Goal: Participate in discussion: Engage in conversation with other users on a specific topic

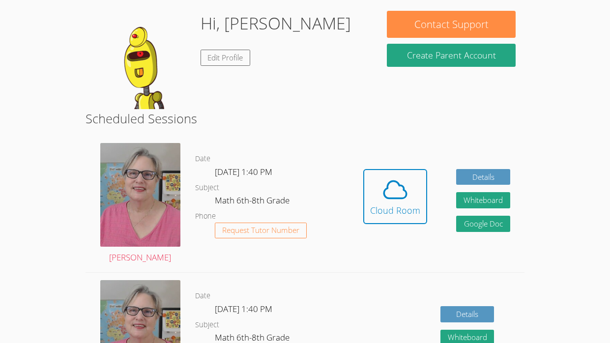
scroll to position [161, 0]
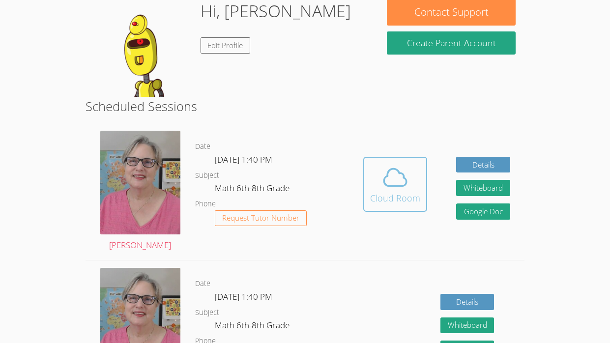
click at [384, 195] on div "Cloud Room" at bounding box center [395, 198] width 50 height 14
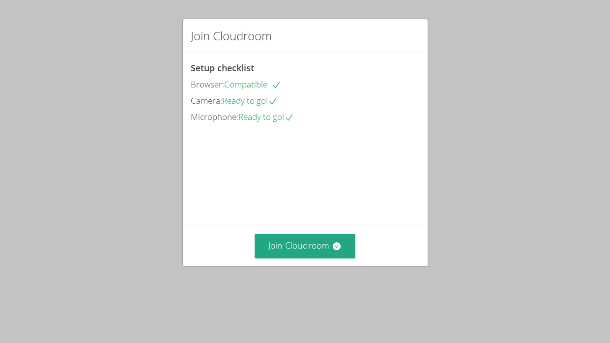
click at [280, 266] on div "Join Cloudroom" at bounding box center [305, 245] width 245 height 40
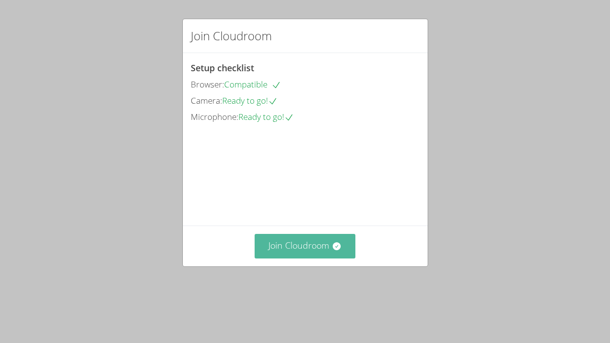
click at [282, 258] on button "Join Cloudroom" at bounding box center [304, 246] width 101 height 24
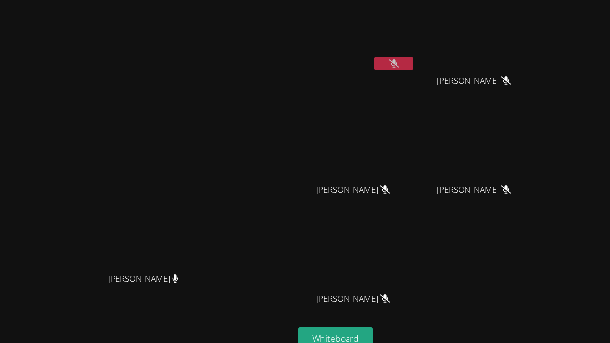
scroll to position [71, 0]
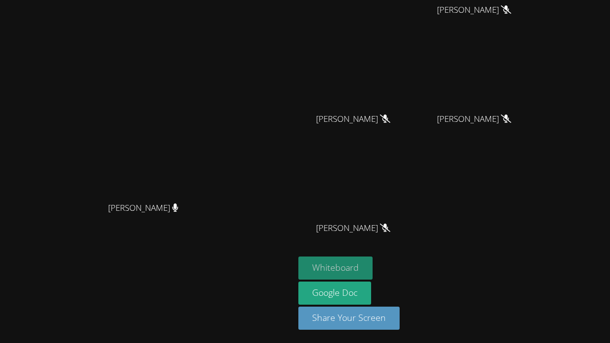
click at [372, 258] on button "Whiteboard" at bounding box center [335, 267] width 74 height 23
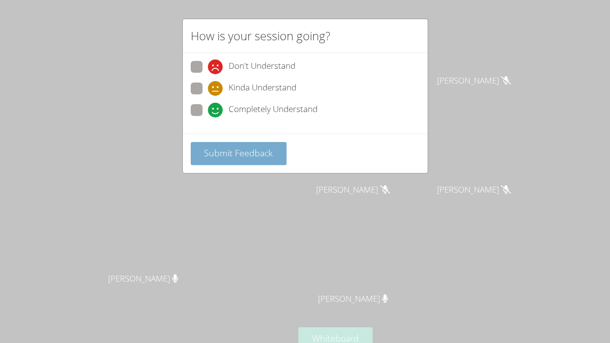
click at [268, 148] on span "Submit Feedback" at bounding box center [238, 153] width 69 height 12
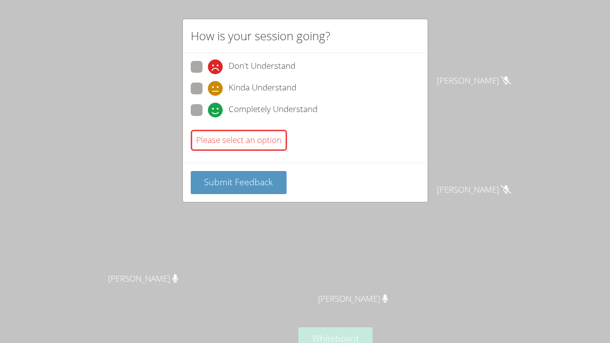
click at [258, 114] on span "Completely Understand" at bounding box center [272, 110] width 89 height 15
click at [216, 112] on input "Completely Understand" at bounding box center [212, 108] width 8 height 8
radio input "true"
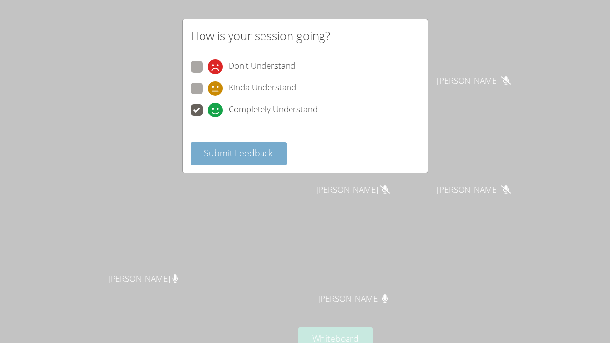
click at [250, 159] on span "Submit Feedback" at bounding box center [238, 153] width 69 height 12
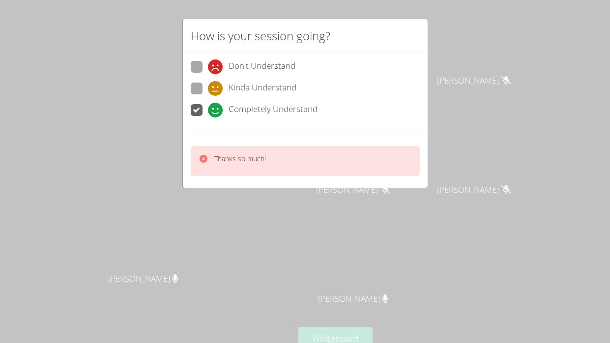
scroll to position [7, 0]
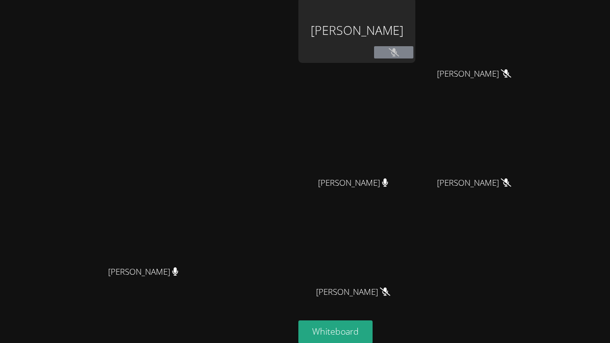
click at [415, 24] on div "[PERSON_NAME]" at bounding box center [356, 30] width 117 height 66
click at [413, 57] on button at bounding box center [393, 52] width 39 height 12
